Goal: Information Seeking & Learning: Learn about a topic

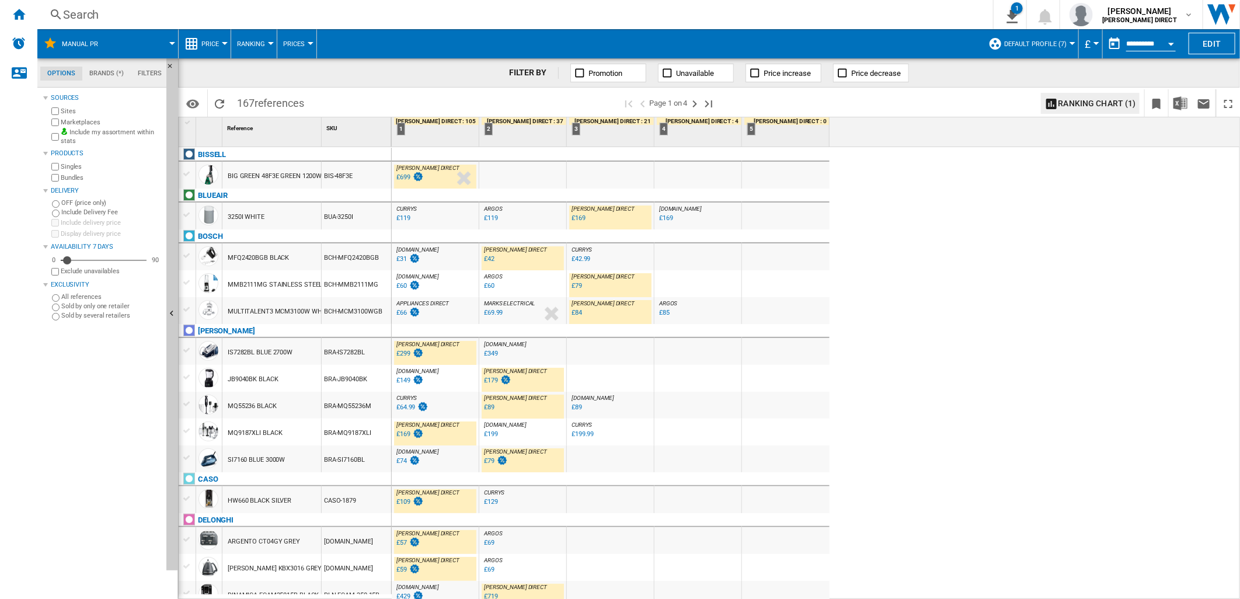
click at [405, 256] on div "£31" at bounding box center [408, 259] width 26 height 12
click at [579, 287] on div "£79" at bounding box center [577, 286] width 11 height 8
click at [490, 258] on div "£42" at bounding box center [489, 259] width 11 height 8
click at [581, 287] on div "£79" at bounding box center [577, 286] width 11 height 8
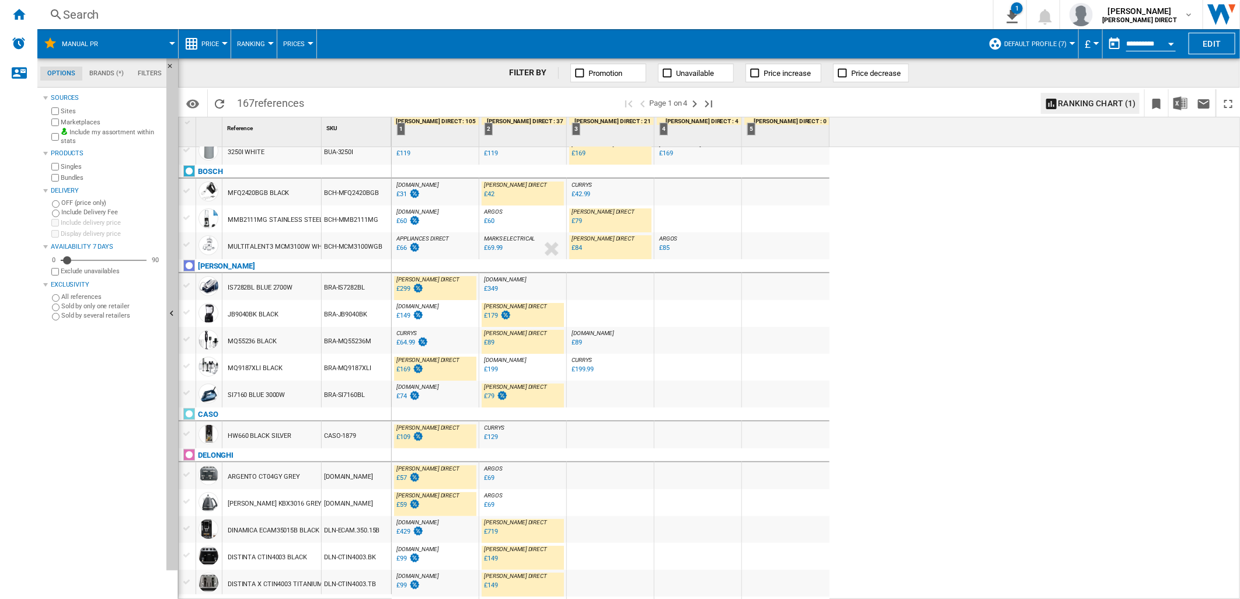
click at [402, 290] on div "£299" at bounding box center [403, 289] width 14 height 8
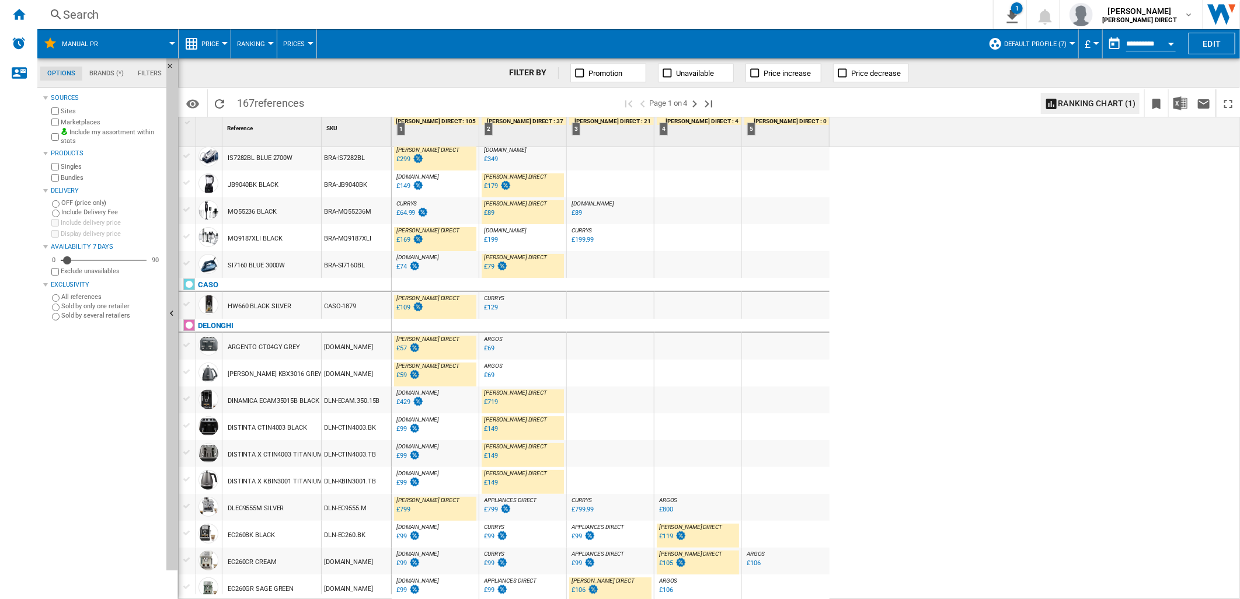
scroll to position [324, 0]
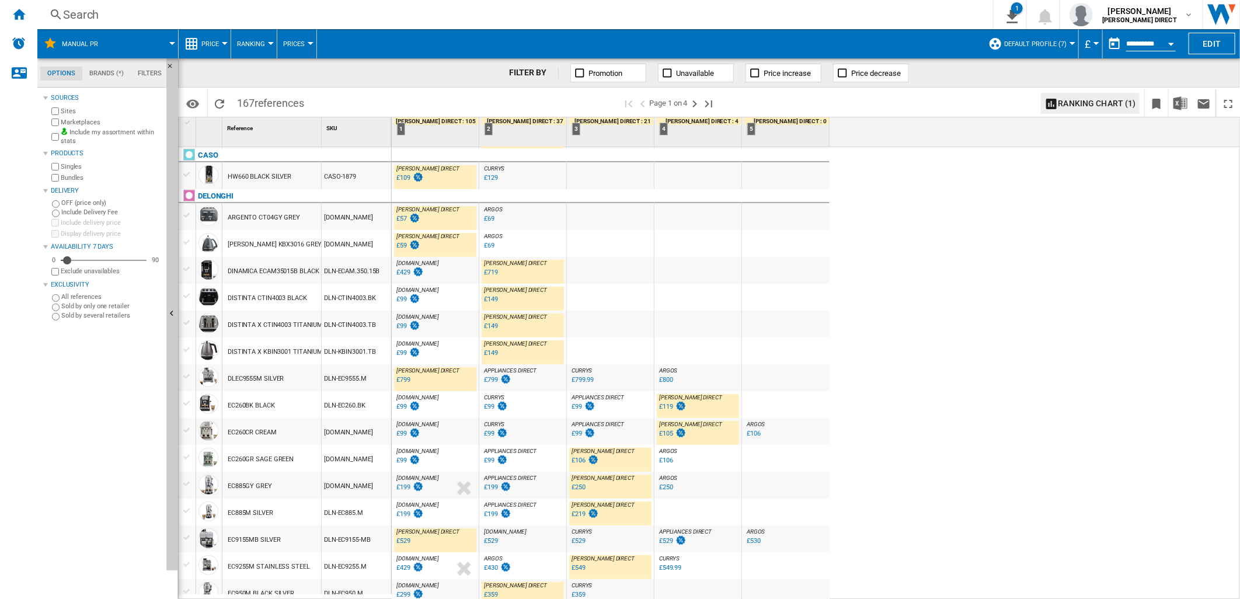
click at [405, 381] on div "£799" at bounding box center [403, 380] width 14 height 8
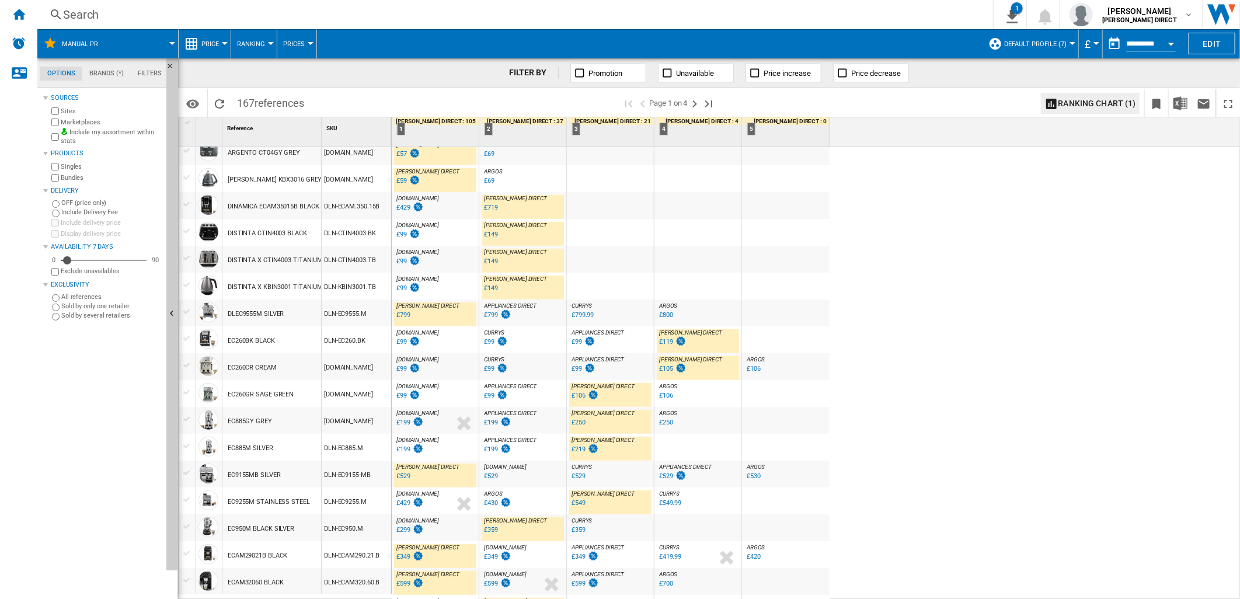
scroll to position [584, 0]
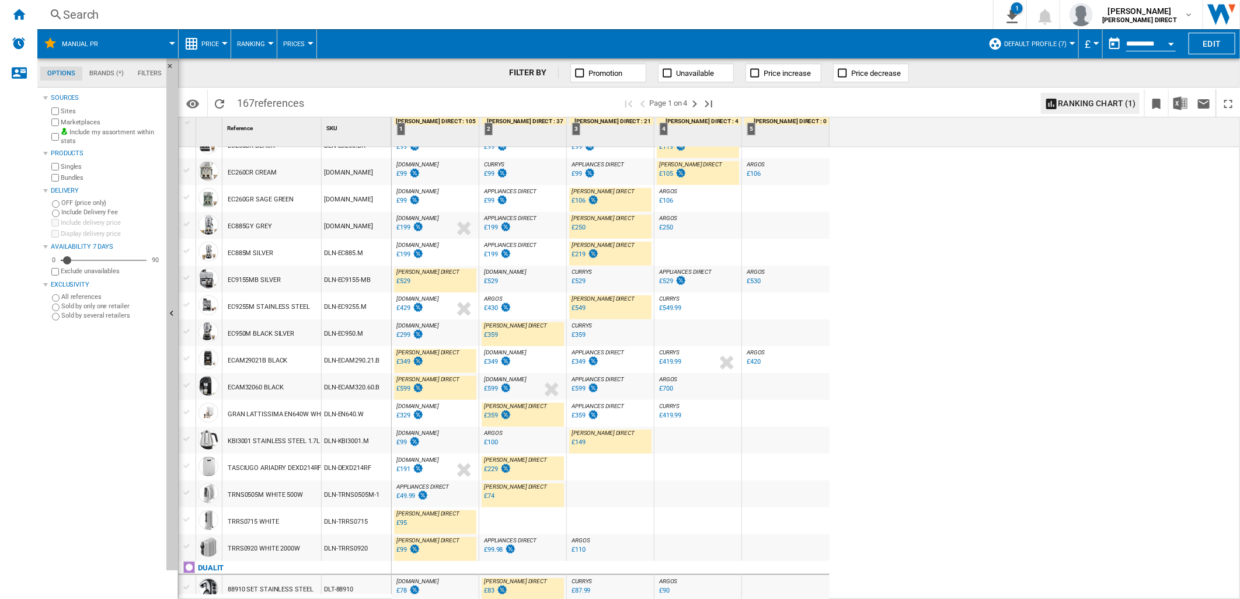
click at [404, 282] on div "£529" at bounding box center [403, 281] width 14 height 8
click at [403, 360] on div "£349" at bounding box center [403, 362] width 14 height 8
click at [403, 390] on div "£599" at bounding box center [403, 389] width 14 height 8
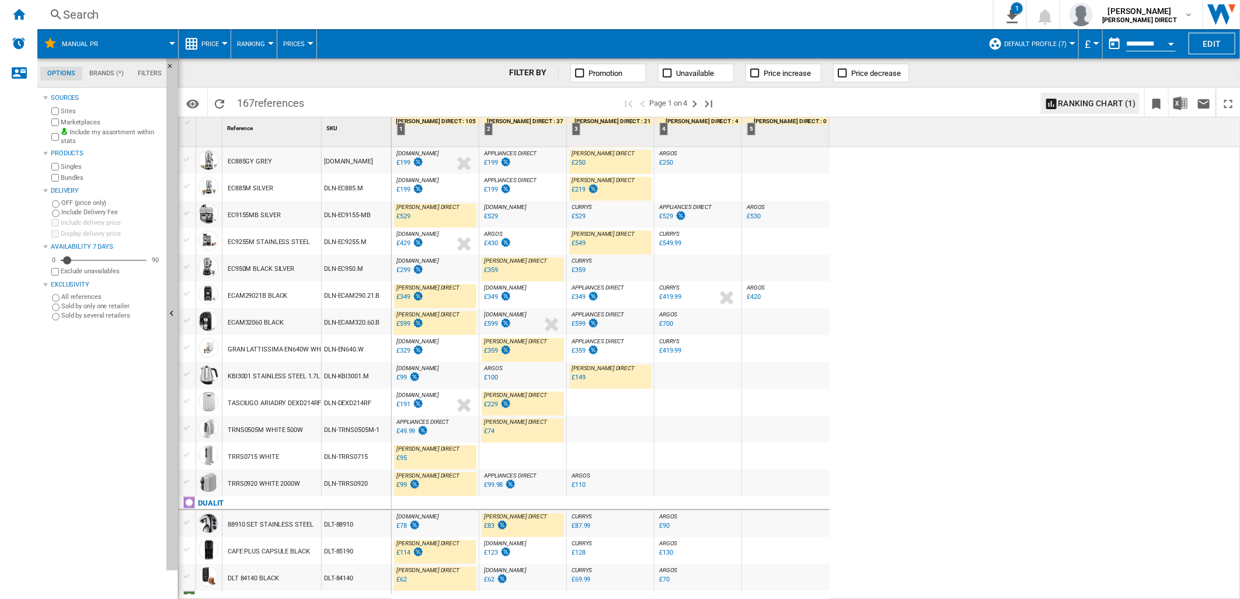
scroll to position [778, 0]
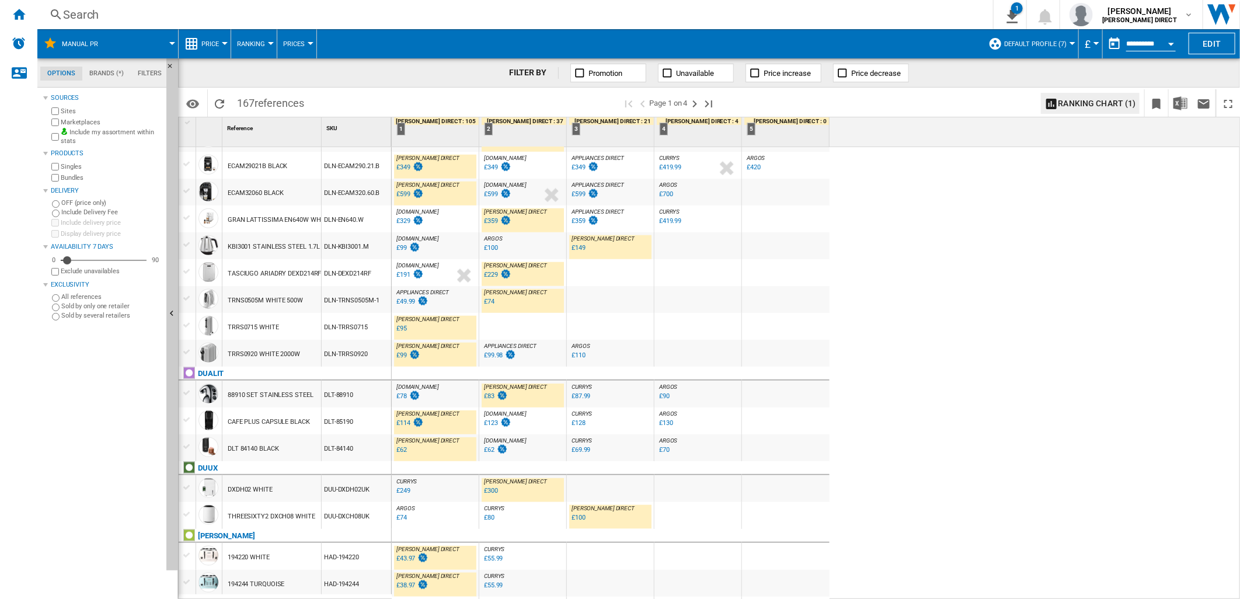
click at [575, 521] on div "£100" at bounding box center [579, 518] width 14 height 8
click at [402, 517] on div "£74" at bounding box center [401, 518] width 11 height 8
click at [576, 517] on div "£100" at bounding box center [579, 518] width 14 height 8
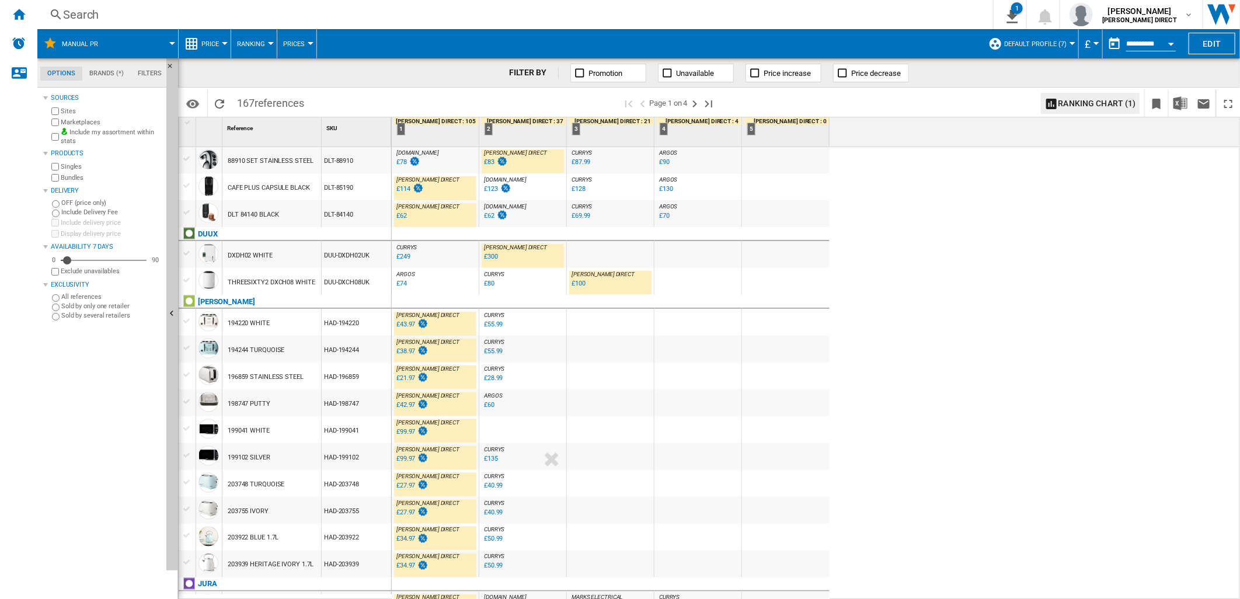
scroll to position [1030, 0]
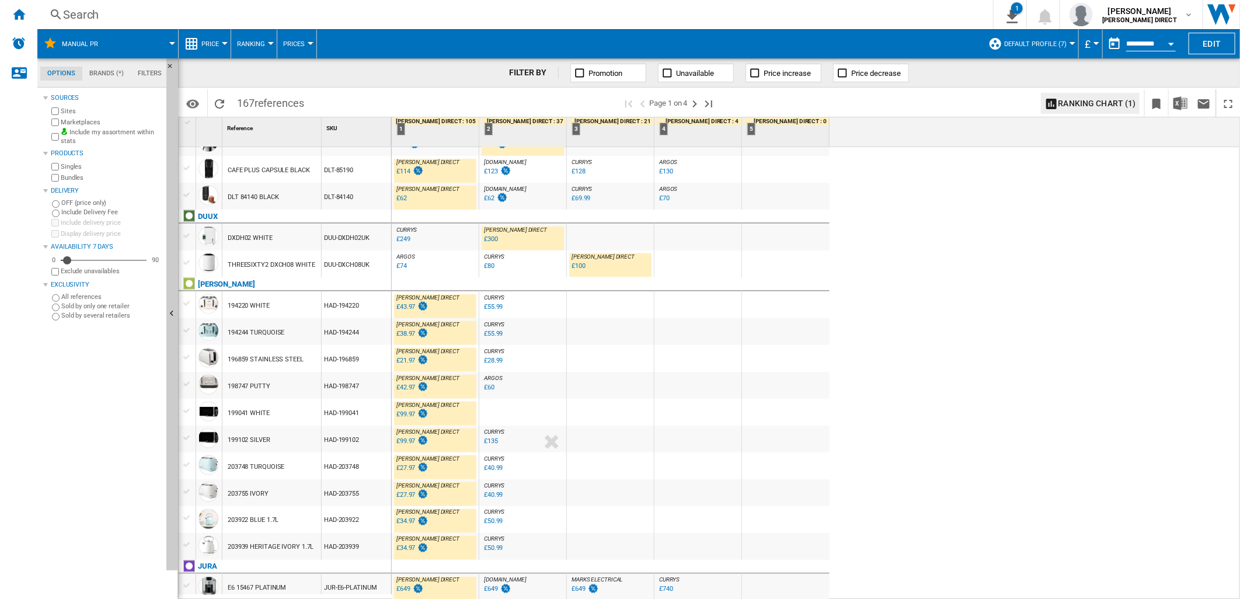
click at [401, 586] on div "£649" at bounding box center [403, 590] width 14 height 8
click at [692, 102] on ng-md-icon "Next page" at bounding box center [695, 104] width 14 height 14
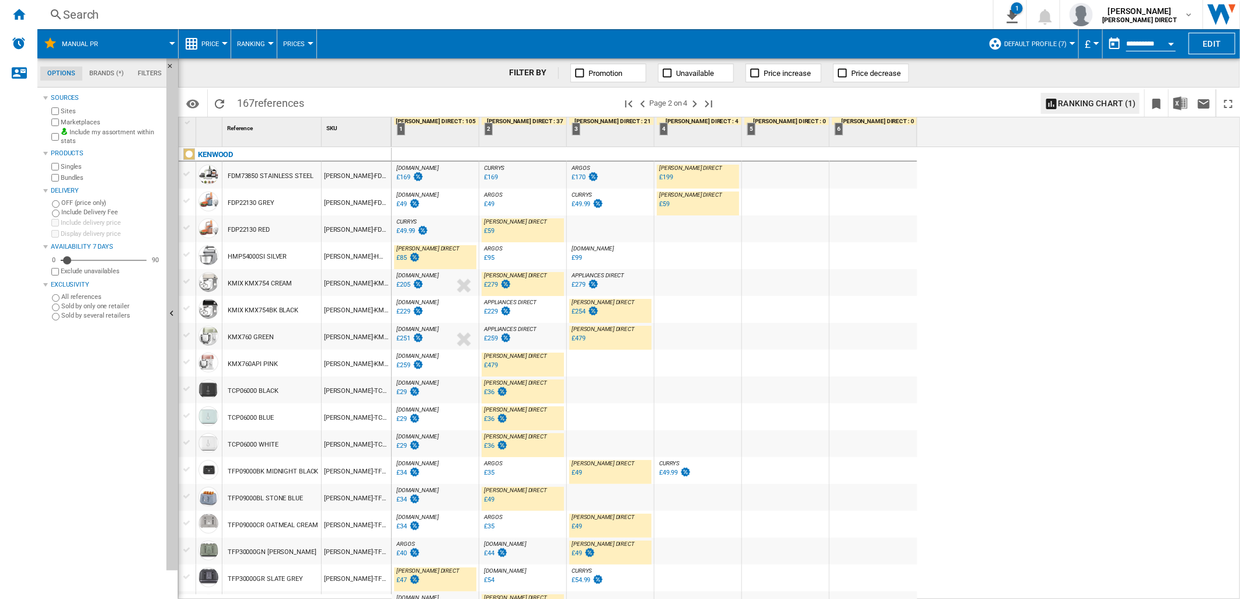
click at [662, 179] on div "£199" at bounding box center [666, 177] width 14 height 8
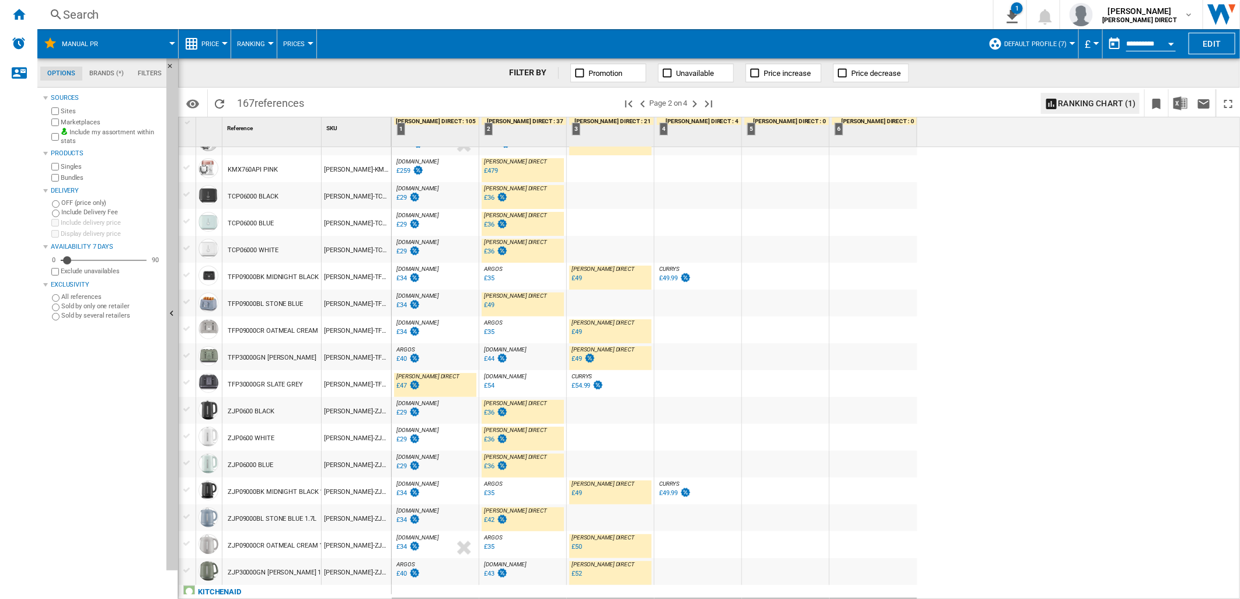
scroll to position [259, 0]
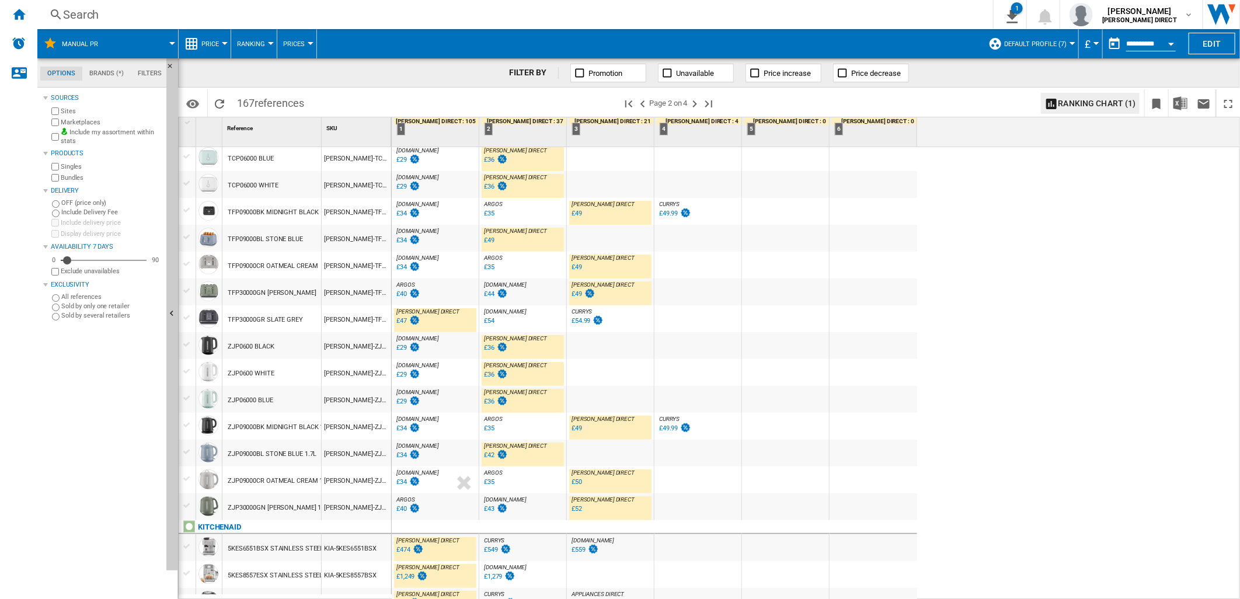
click at [579, 510] on div "£52" at bounding box center [577, 509] width 11 height 8
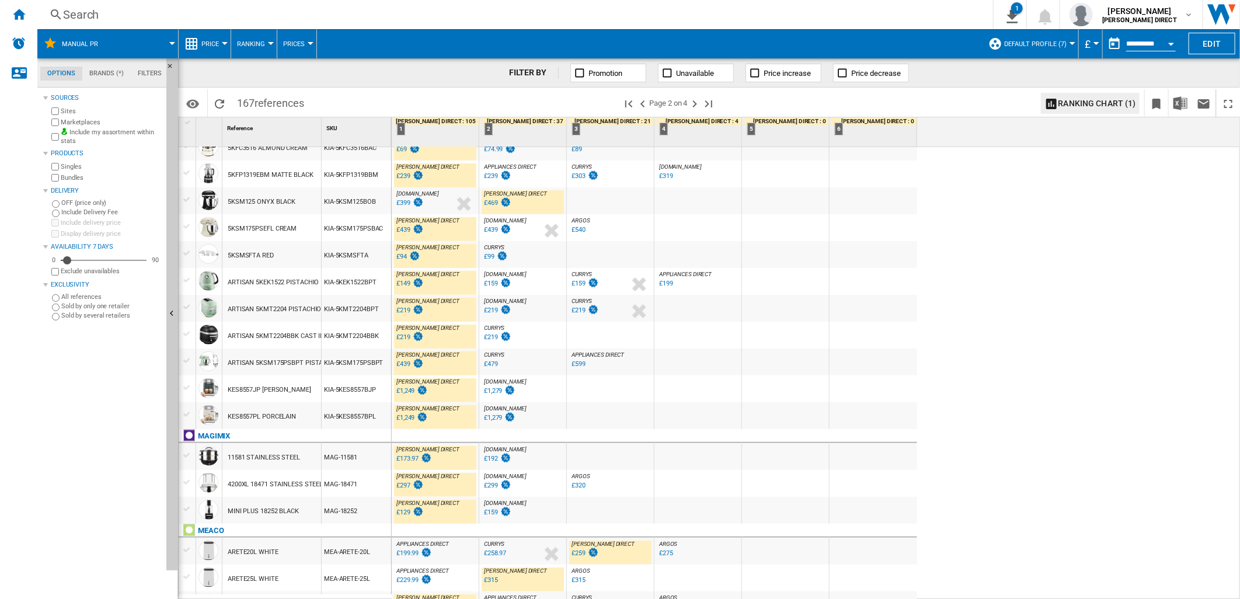
scroll to position [584, 0]
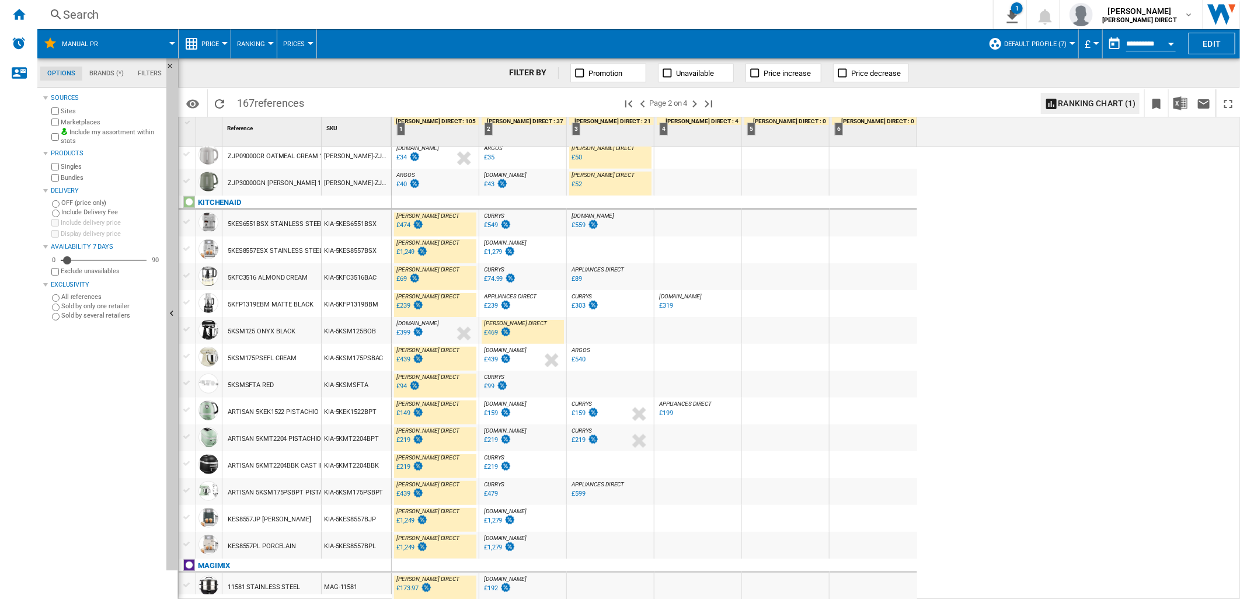
click at [410, 547] on div "£1,249" at bounding box center [405, 548] width 18 height 8
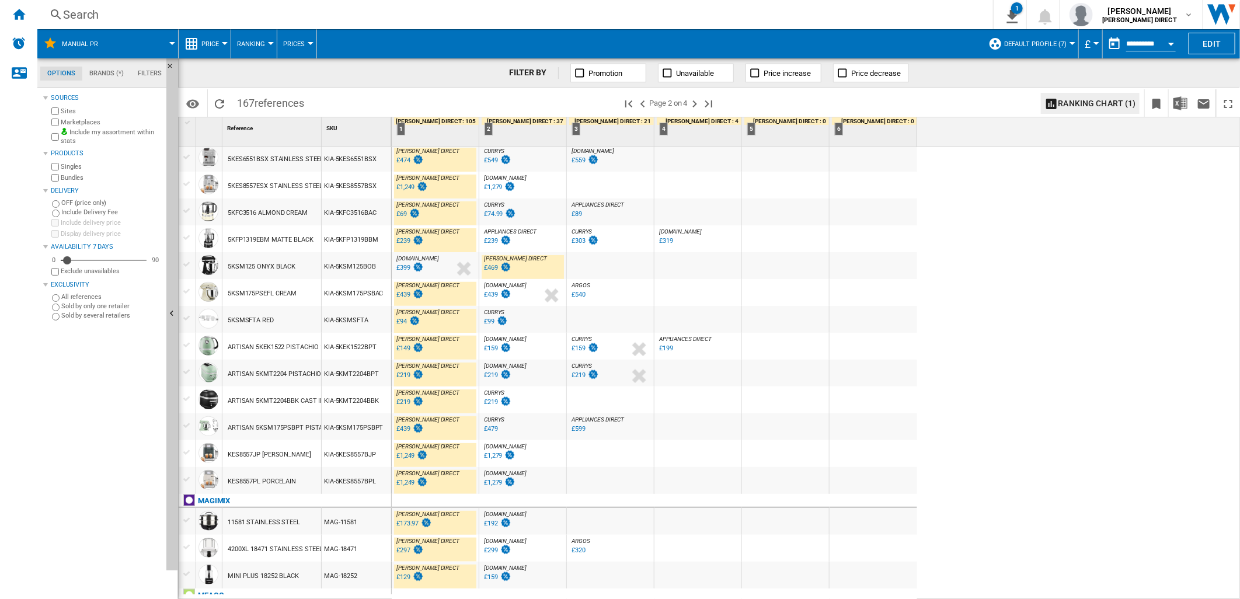
scroll to position [778, 0]
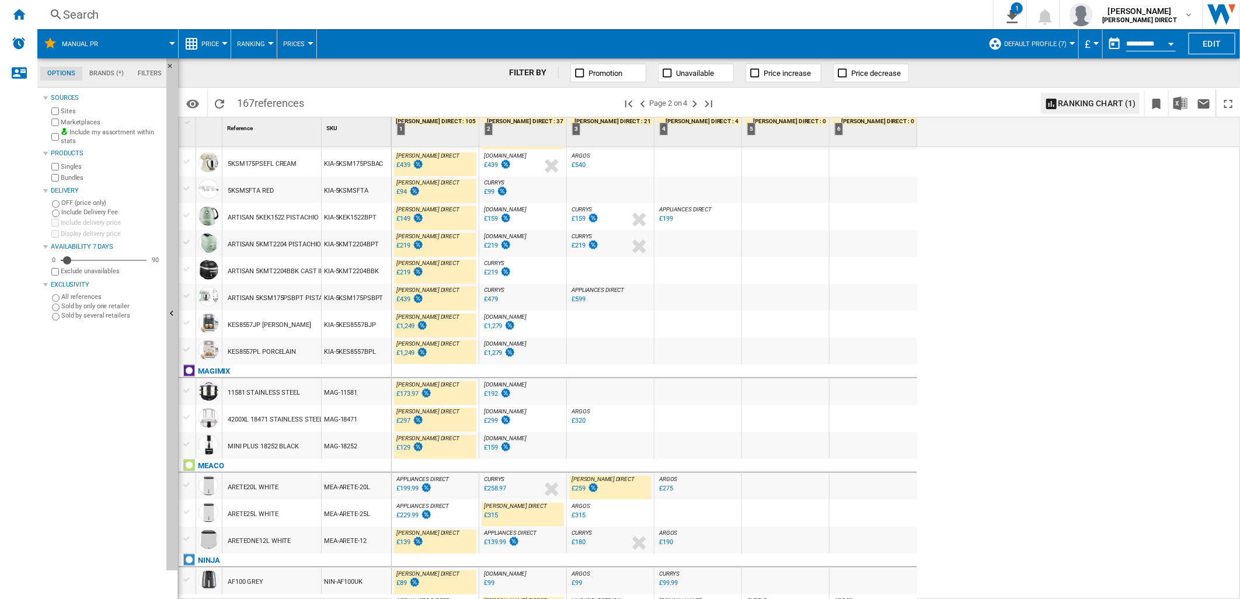
click at [409, 352] on div "£1,249" at bounding box center [405, 353] width 18 height 8
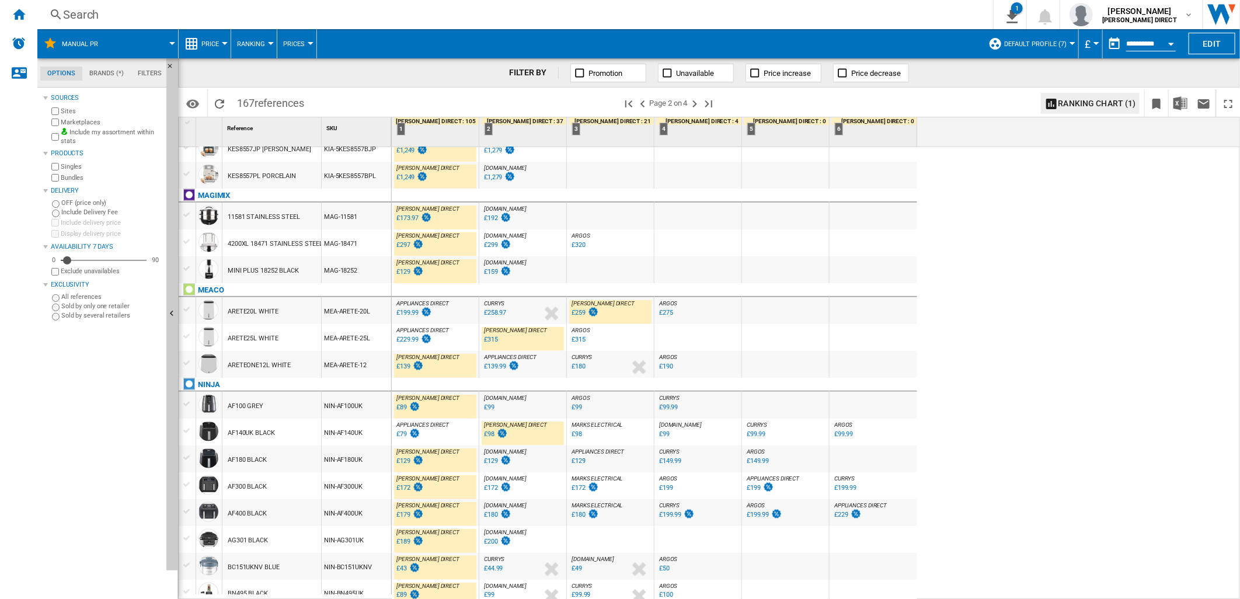
scroll to position [960, 0]
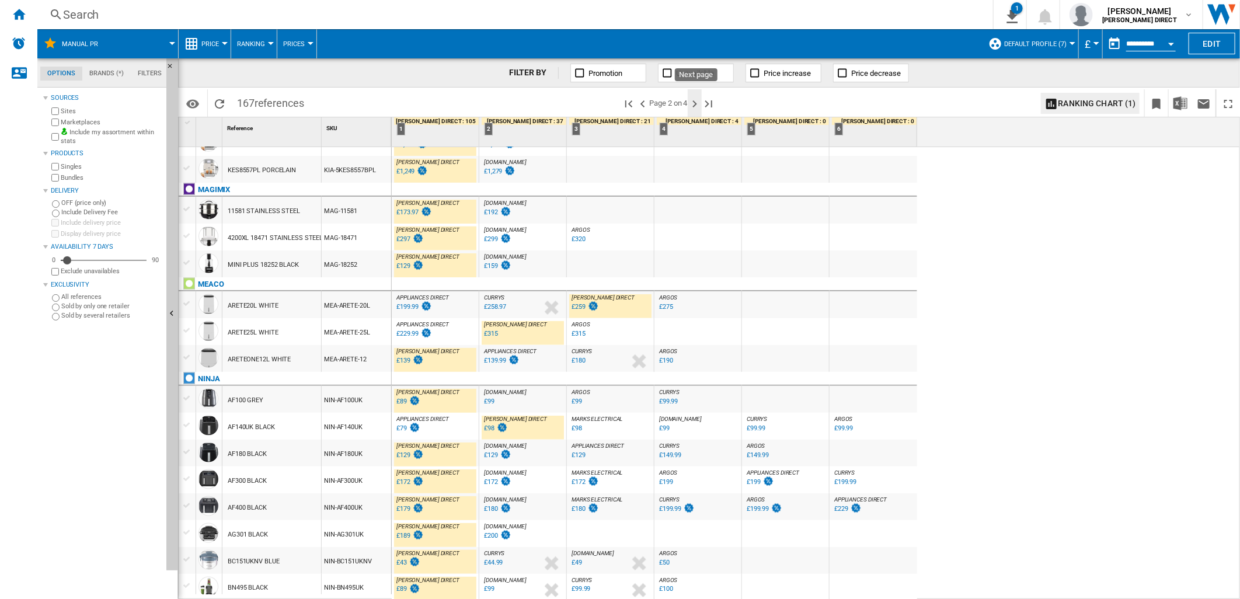
click at [693, 108] on ng-md-icon "Next page" at bounding box center [695, 104] width 14 height 14
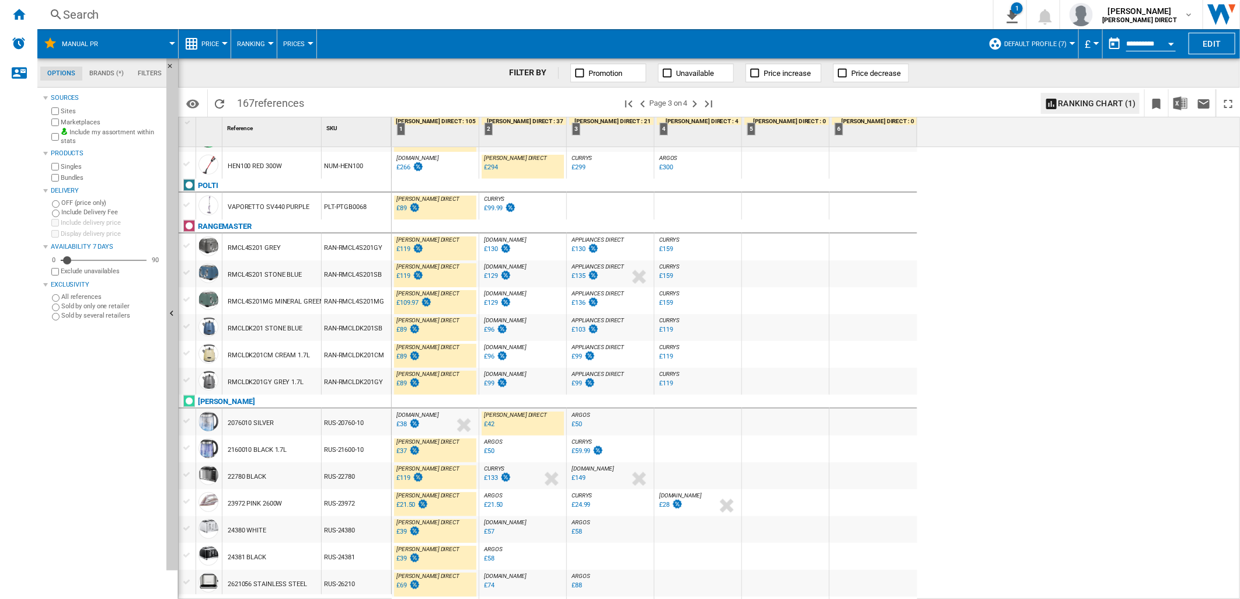
scroll to position [584, 0]
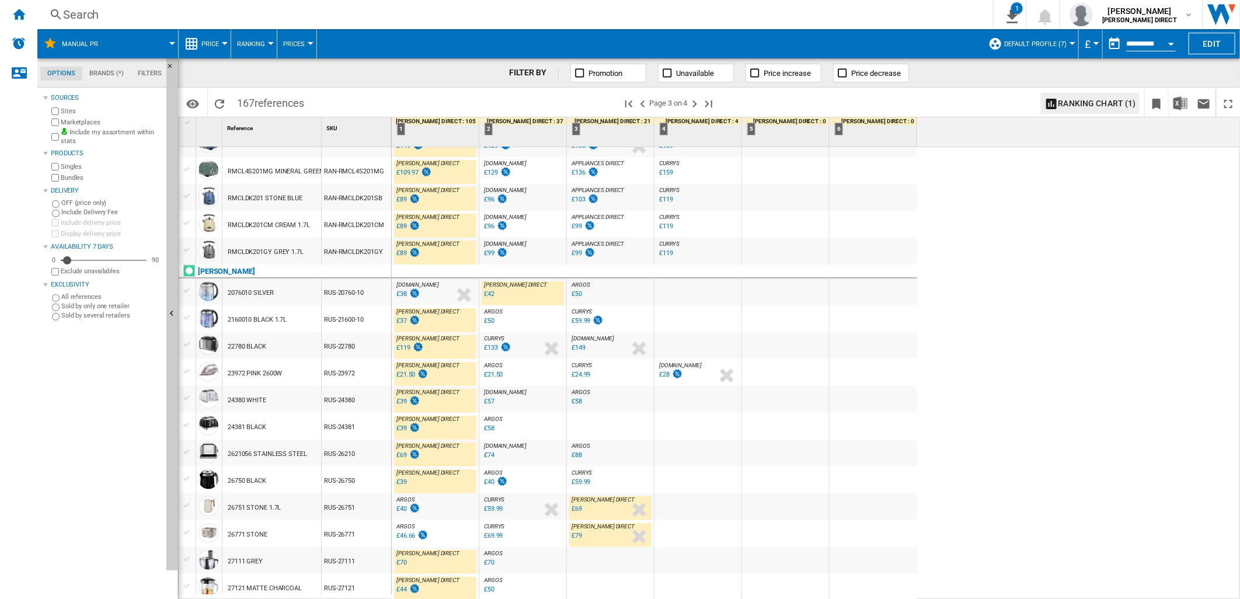
click at [403, 317] on div "£37" at bounding box center [401, 321] width 11 height 8
click at [493, 348] on div "£133" at bounding box center [491, 348] width 14 height 8
click at [576, 350] on div "£149" at bounding box center [579, 348] width 14 height 8
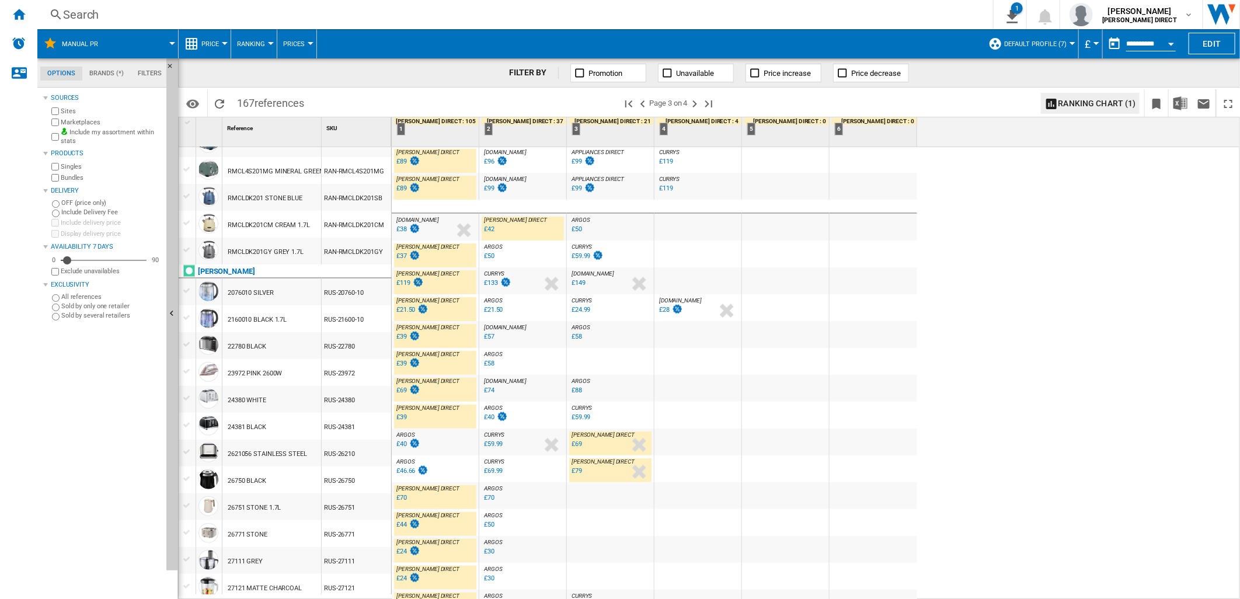
scroll to position [649, 0]
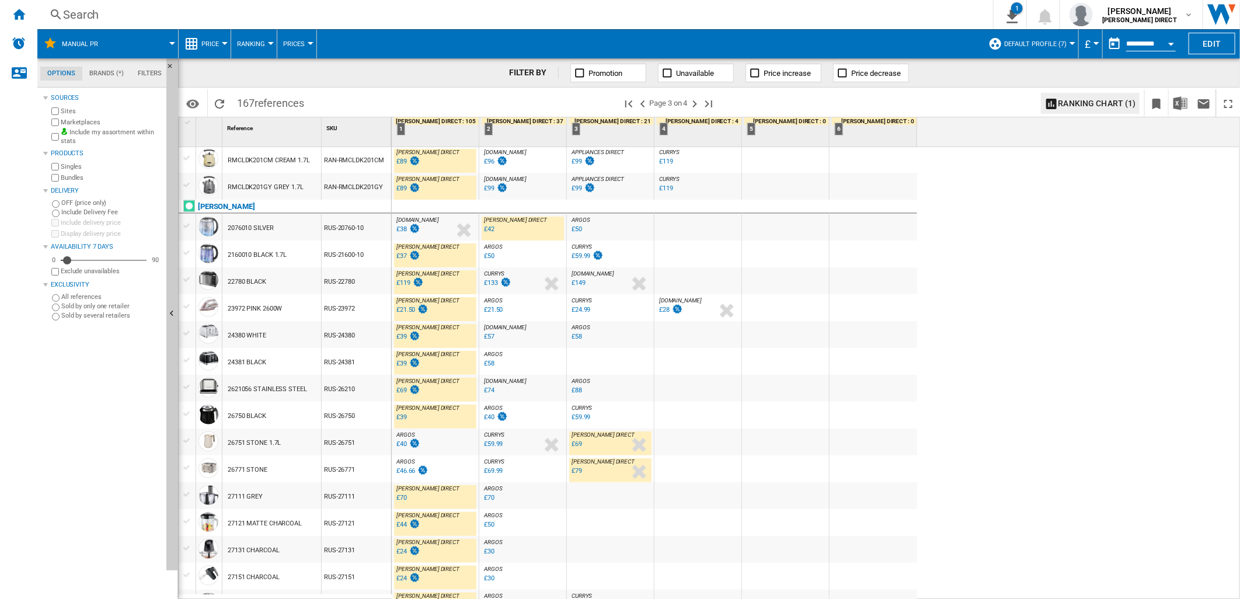
click at [587, 307] on div "£24.99" at bounding box center [581, 310] width 19 height 8
click at [402, 365] on div "£39" at bounding box center [401, 364] width 11 height 8
click at [403, 334] on div "£39" at bounding box center [401, 337] width 11 height 8
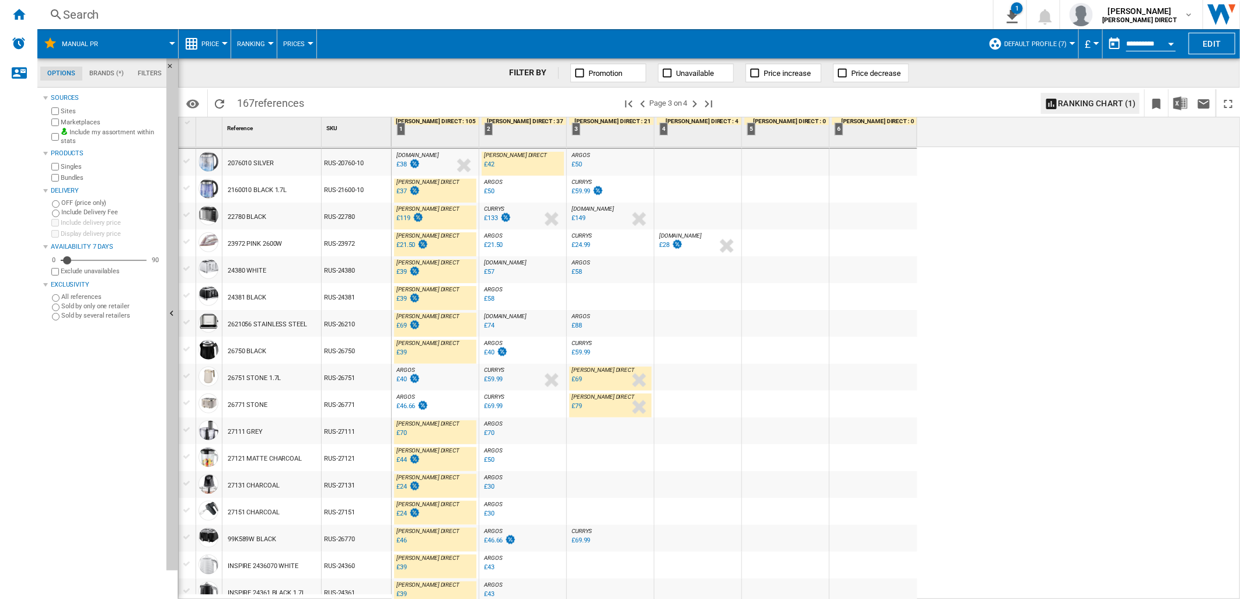
scroll to position [778, 0]
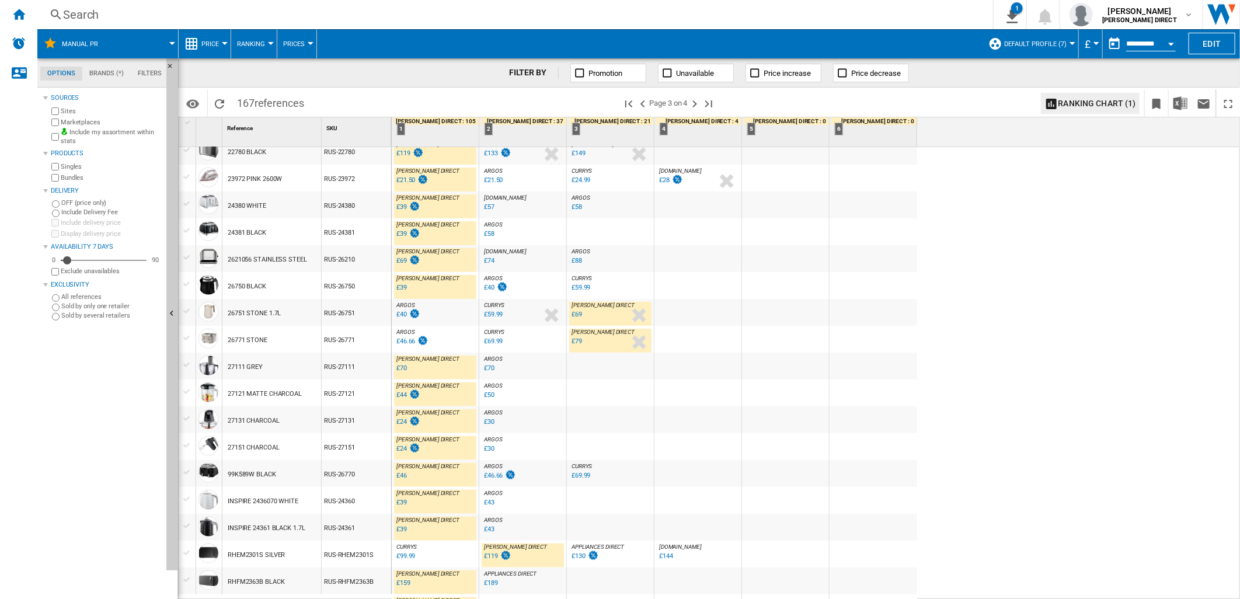
click at [495, 316] on div "£59.99" at bounding box center [493, 315] width 19 height 8
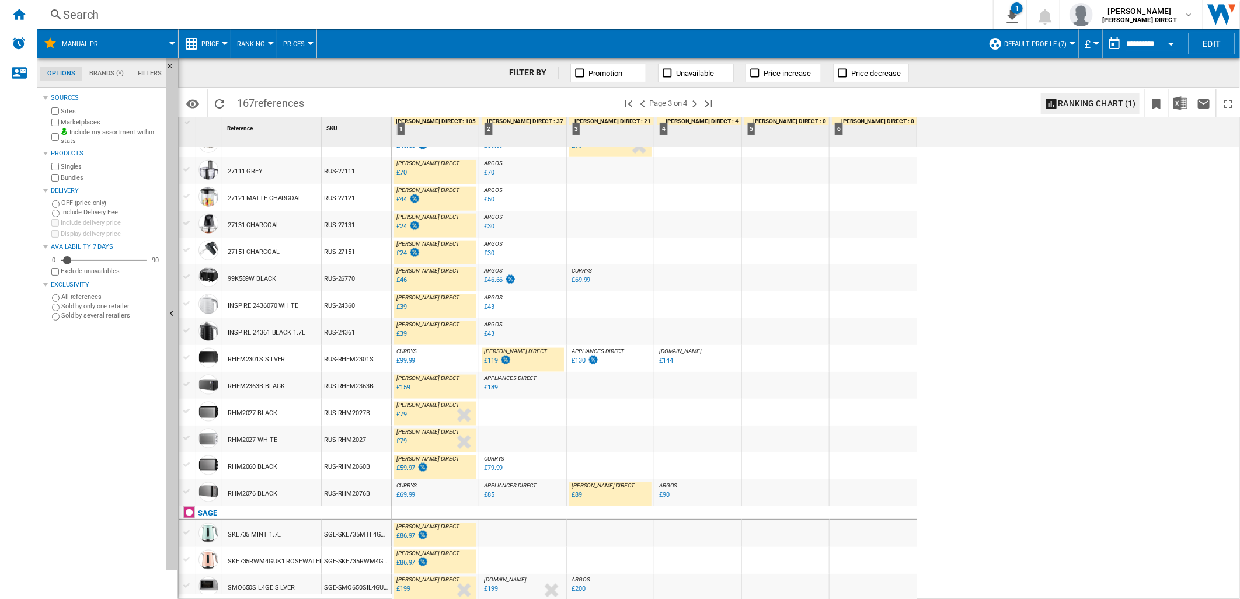
click at [401, 412] on div "£79" at bounding box center [401, 414] width 11 height 8
click at [698, 104] on ng-md-icon "Next page" at bounding box center [695, 104] width 14 height 14
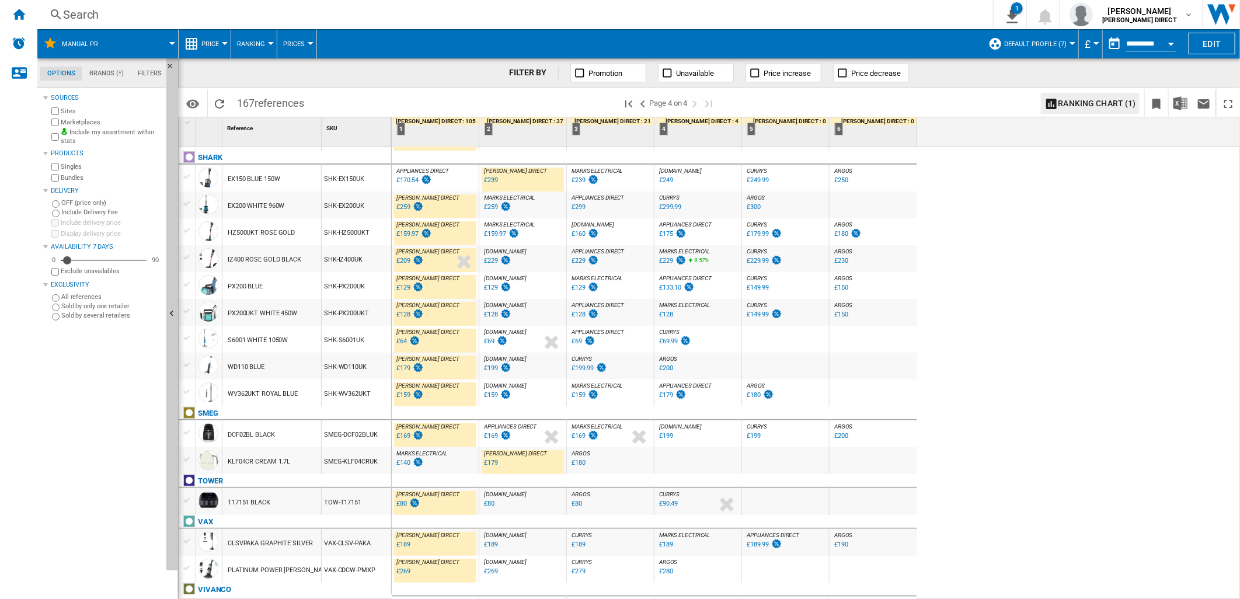
scroll to position [79, 0]
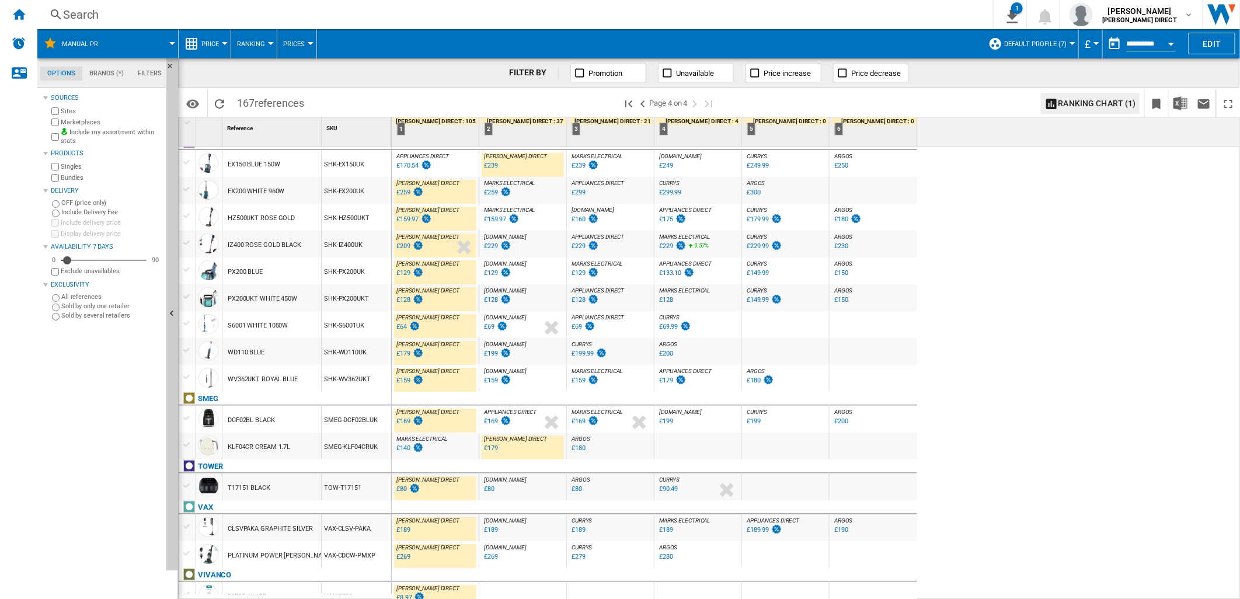
click at [404, 528] on div "£189" at bounding box center [403, 530] width 14 height 8
click at [407, 555] on div "£269" at bounding box center [403, 557] width 14 height 8
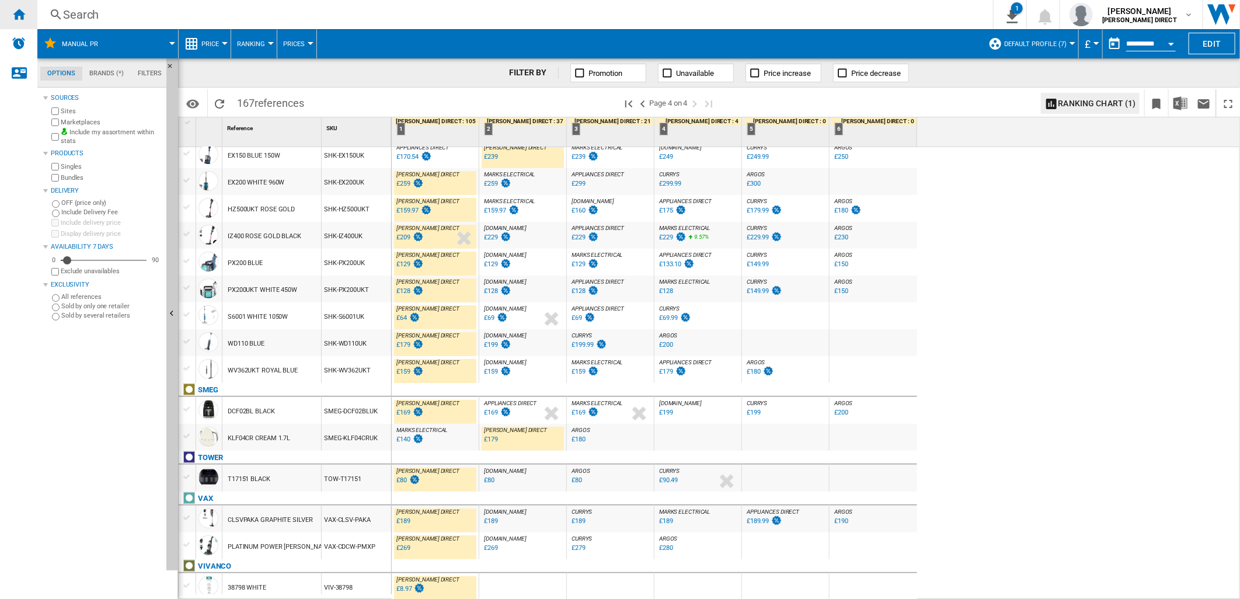
click at [24, 20] on ng-md-icon "Home" at bounding box center [19, 14] width 14 height 14
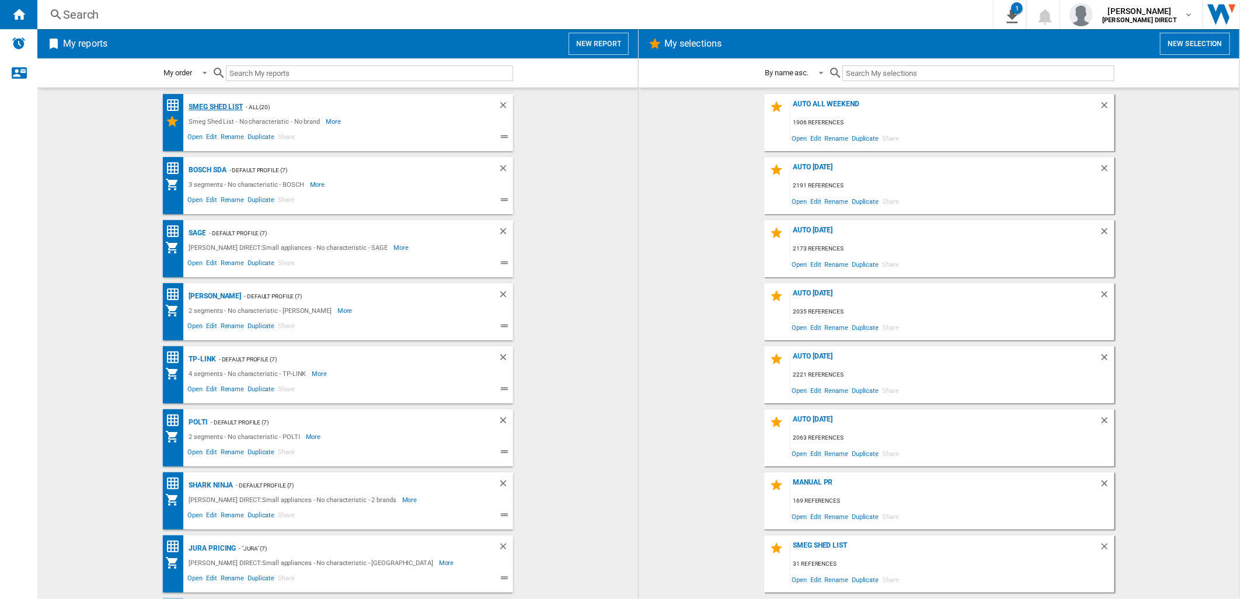
click at [199, 104] on div "Smeg Shed List" at bounding box center [214, 107] width 57 height 15
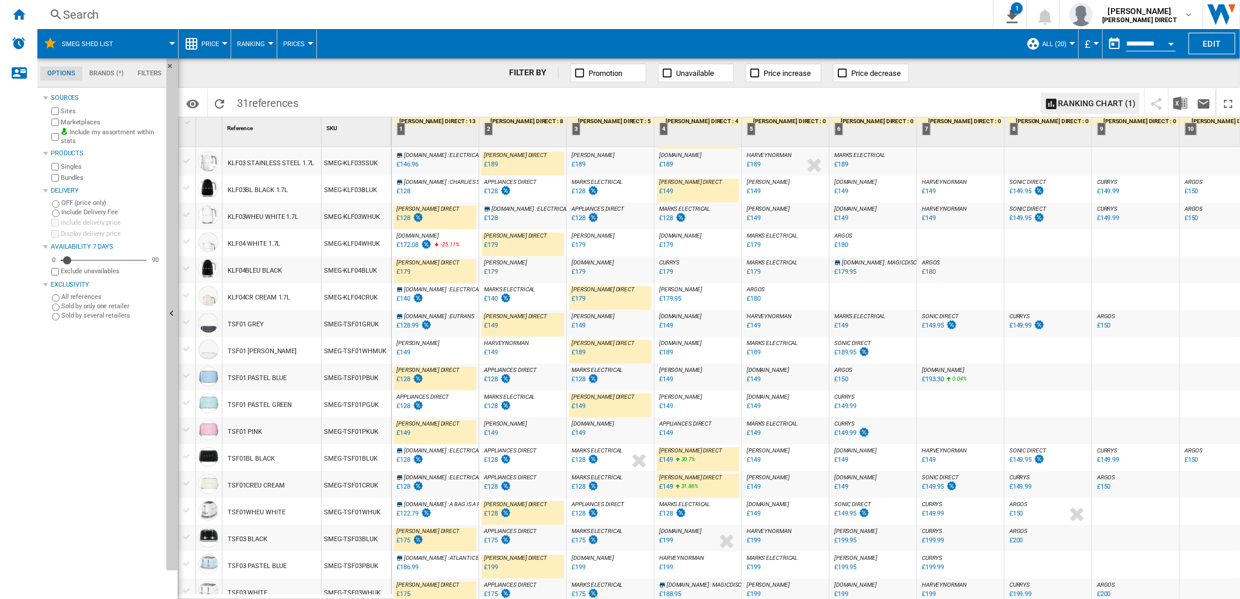
scroll to position [400, 0]
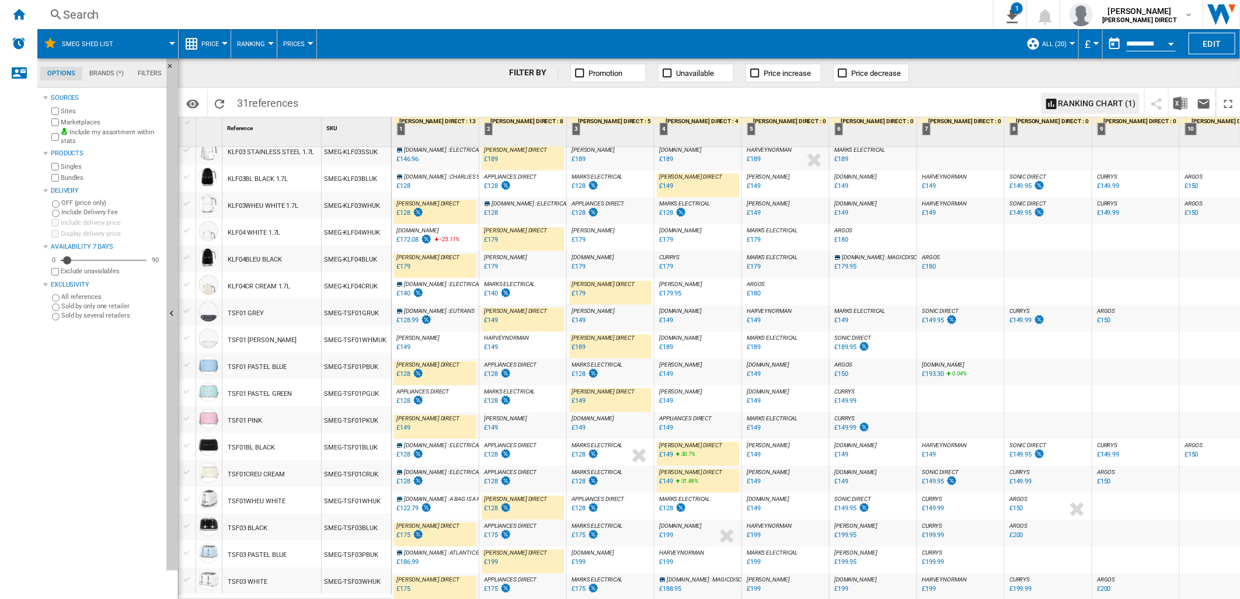
click at [497, 449] on div "£128" at bounding box center [496, 455] width 29 height 12
click at [18, 13] on ng-md-icon "Home" at bounding box center [19, 14] width 14 height 14
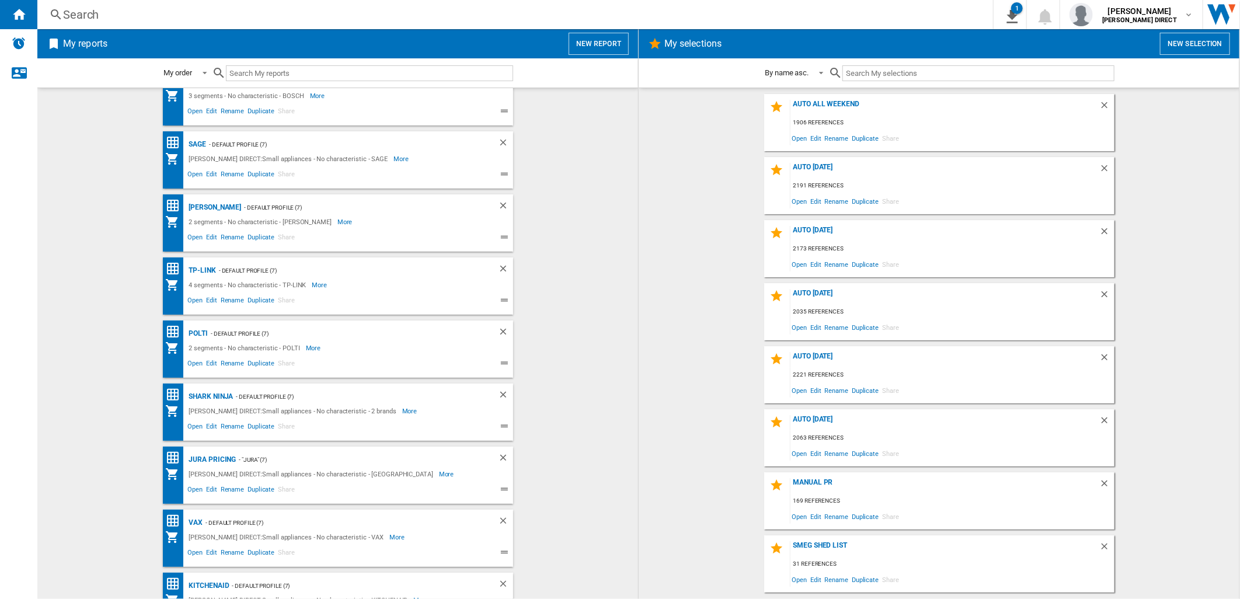
scroll to position [194, 0]
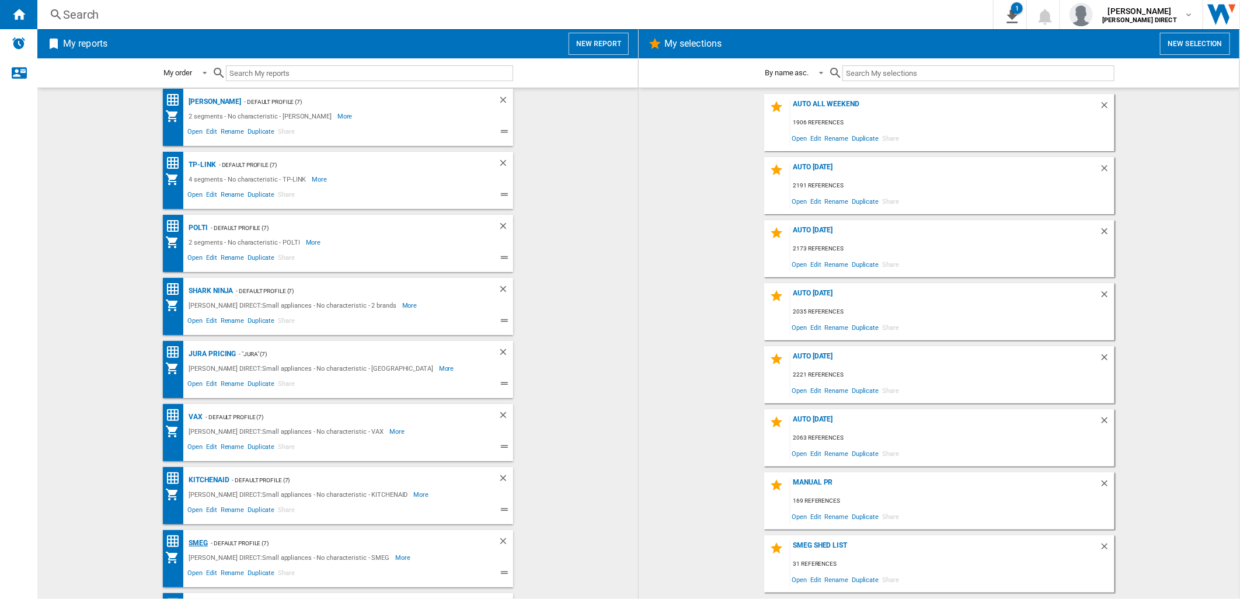
click at [196, 537] on div "SMEG" at bounding box center [197, 543] width 22 height 15
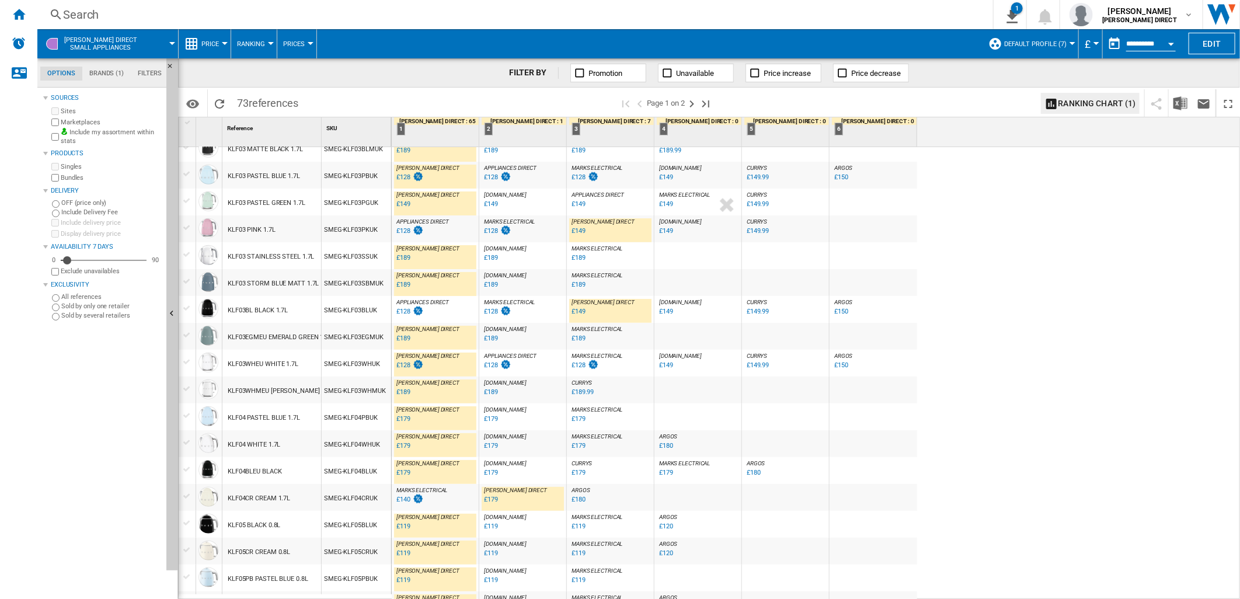
scroll to position [709, 0]
